Goal: Transaction & Acquisition: Purchase product/service

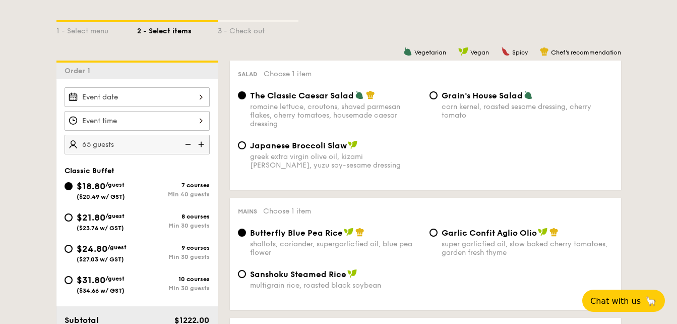
scroll to position [252, 0]
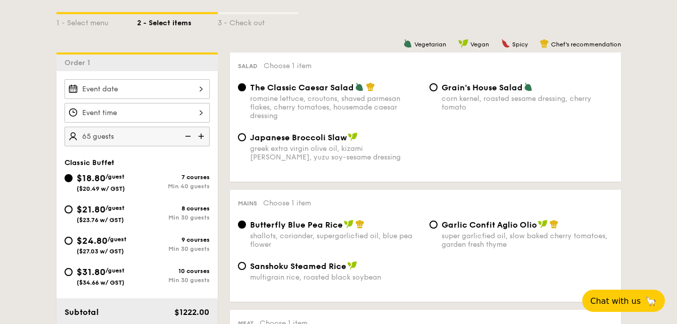
click at [203, 137] on img at bounding box center [202, 136] width 15 height 19
click at [190, 135] on img at bounding box center [186, 136] width 15 height 19
type input "70 guests"
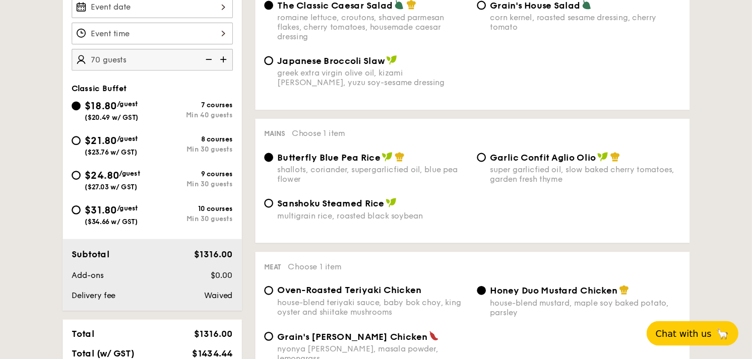
scroll to position [353, 0]
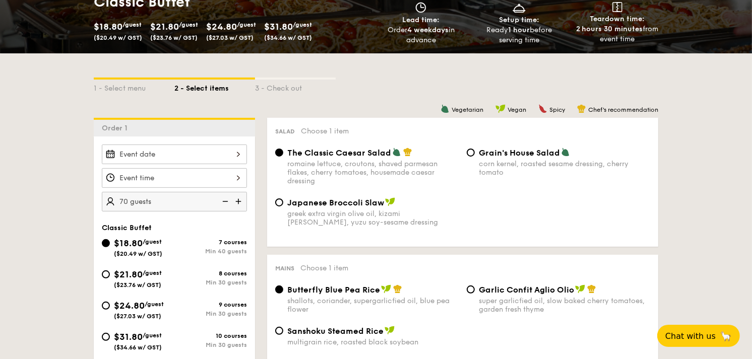
scroll to position [17, 0]
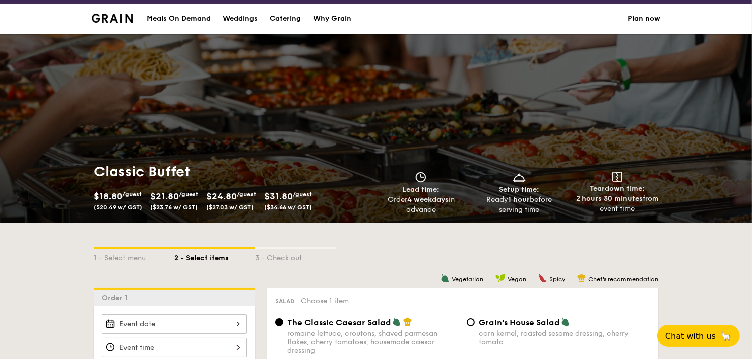
click at [285, 18] on div "Catering" at bounding box center [285, 19] width 31 height 30
select select
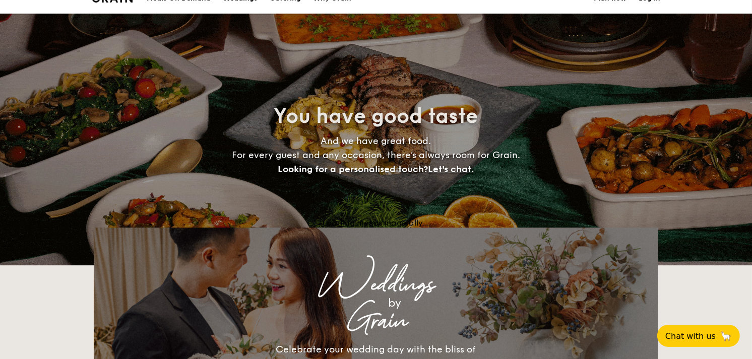
scroll to position [1600, 0]
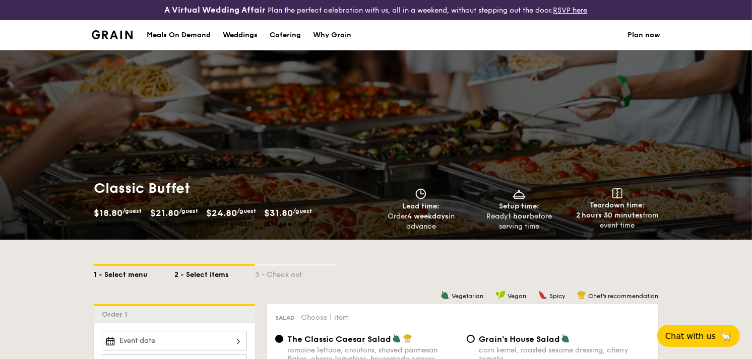
click at [130, 266] on div "1 - Select menu" at bounding box center [134, 273] width 81 height 14
select select
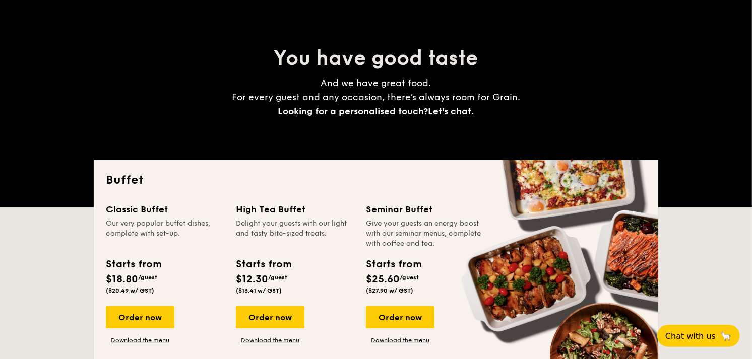
scroll to position [112, 0]
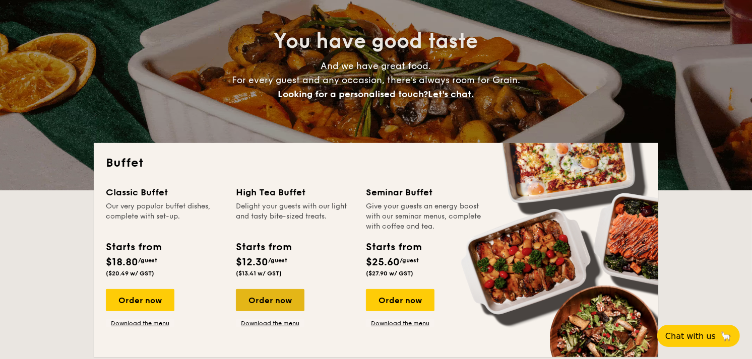
click at [283, 295] on div "Order now" at bounding box center [270, 300] width 69 height 22
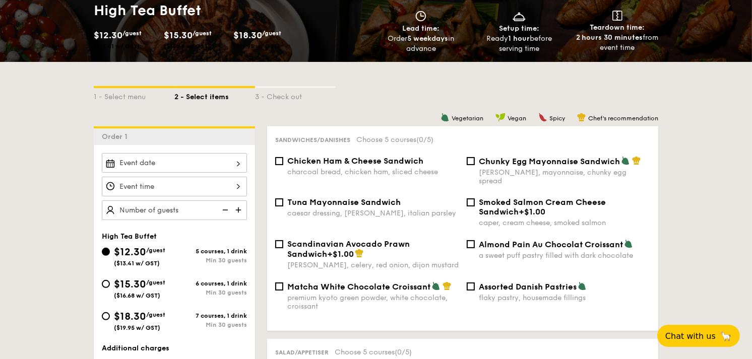
scroll to position [224, 0]
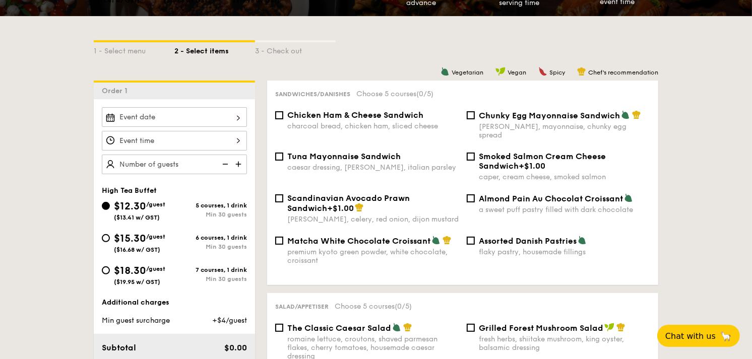
click at [238, 164] on img at bounding box center [239, 164] width 15 height 19
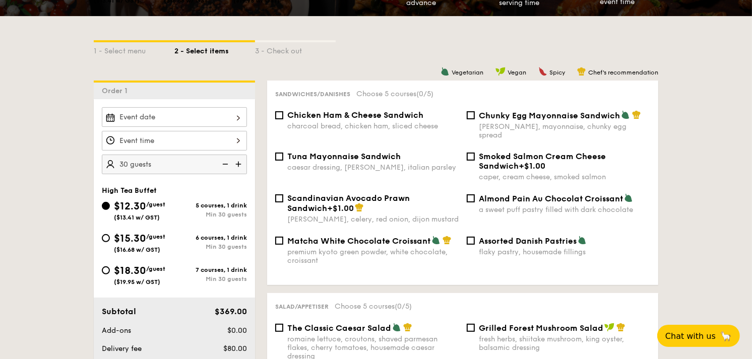
click at [238, 164] on img at bounding box center [239, 164] width 15 height 19
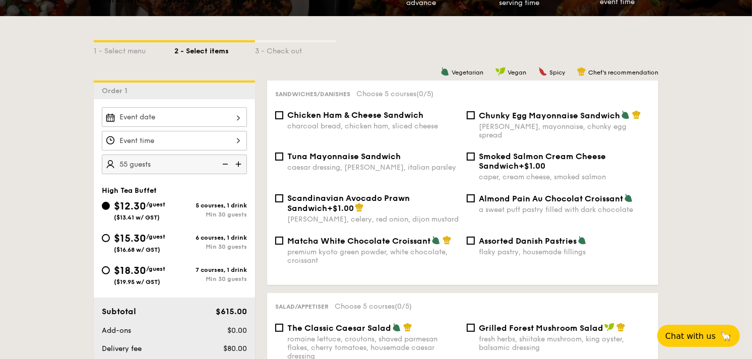
click at [238, 164] on img at bounding box center [239, 164] width 15 height 19
type input "65 guests"
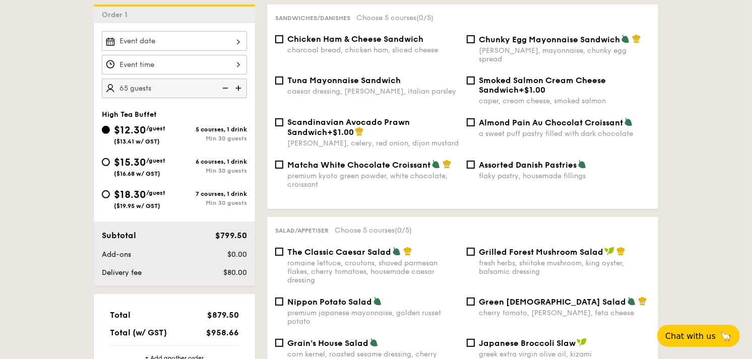
scroll to position [336, 0]
